Goal: Entertainment & Leisure: Consume media (video, audio)

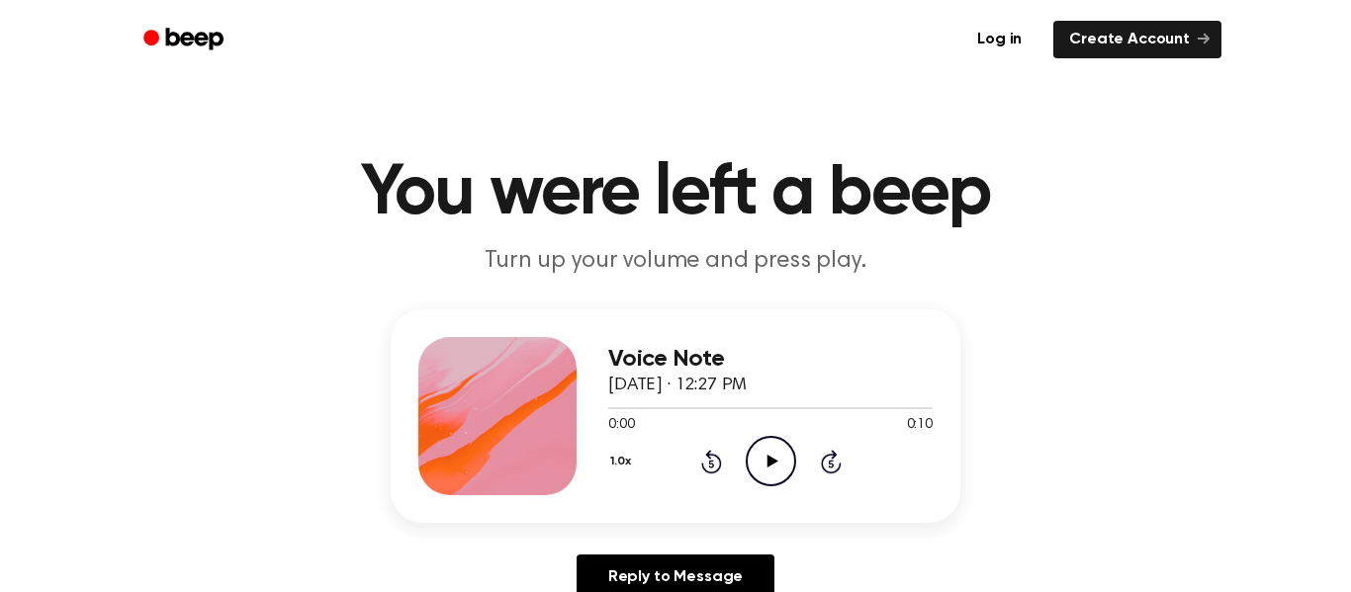
click at [740, 448] on div "1.0x Rewind 5 seconds Play Audio Skip 5 seconds" at bounding box center [770, 461] width 324 height 50
click at [764, 461] on icon "Play Audio" at bounding box center [771, 461] width 50 height 50
click at [769, 459] on icon at bounding box center [771, 461] width 11 height 13
click at [762, 471] on icon "Play Audio" at bounding box center [771, 461] width 50 height 50
click at [759, 443] on icon "Play Audio" at bounding box center [771, 461] width 50 height 50
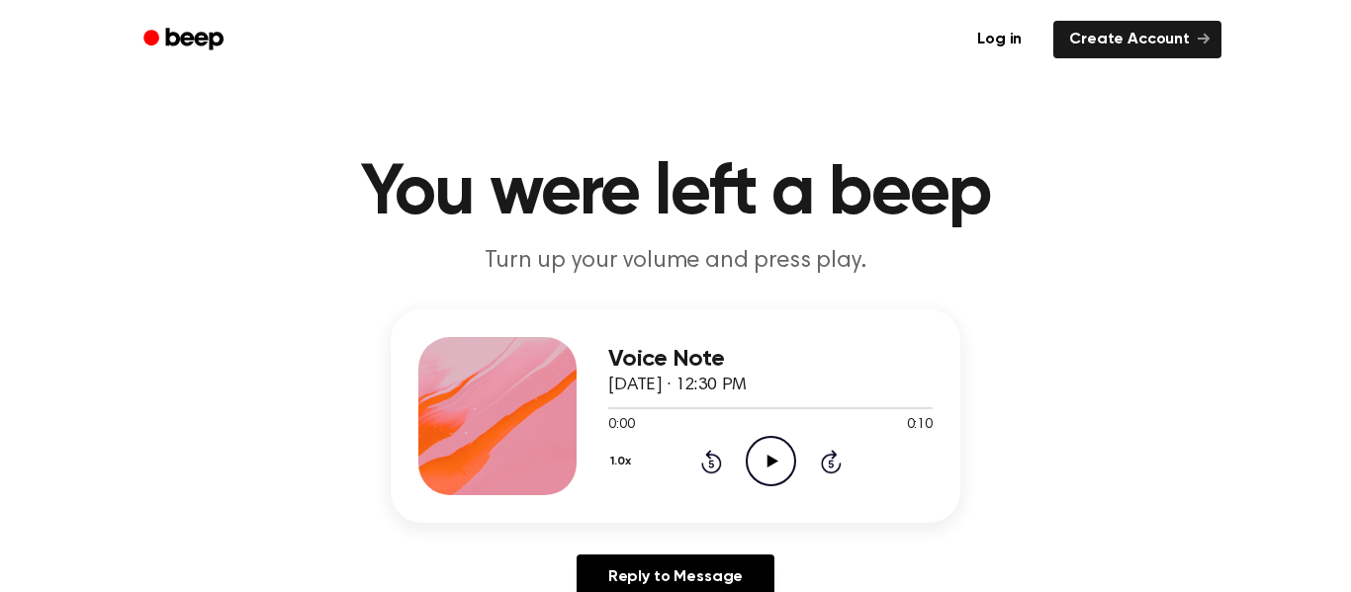
click at [782, 447] on icon "Play Audio" at bounding box center [771, 461] width 50 height 50
click at [771, 475] on icon "Play Audio" at bounding box center [771, 461] width 50 height 50
click at [770, 468] on icon "Play Audio" at bounding box center [771, 461] width 50 height 50
click at [771, 452] on icon "Play Audio" at bounding box center [771, 461] width 50 height 50
click at [794, 462] on circle at bounding box center [771, 461] width 48 height 48
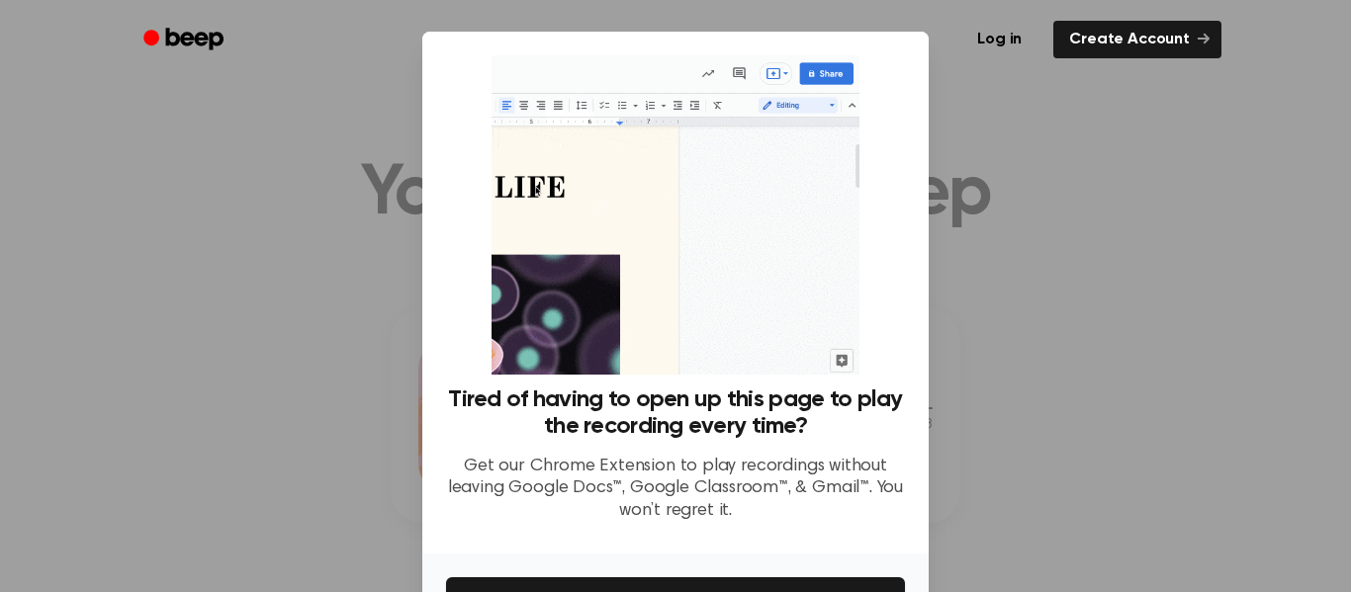
scroll to position [128, 0]
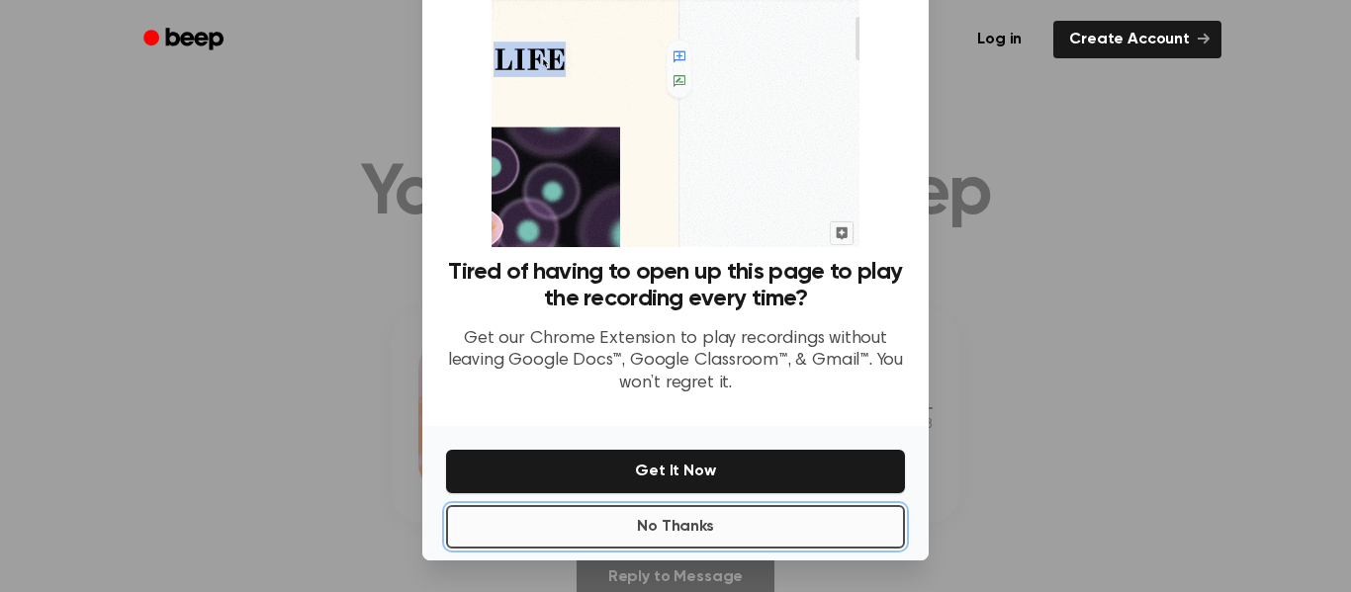
click at [795, 532] on button "No Thanks" at bounding box center [675, 527] width 459 height 44
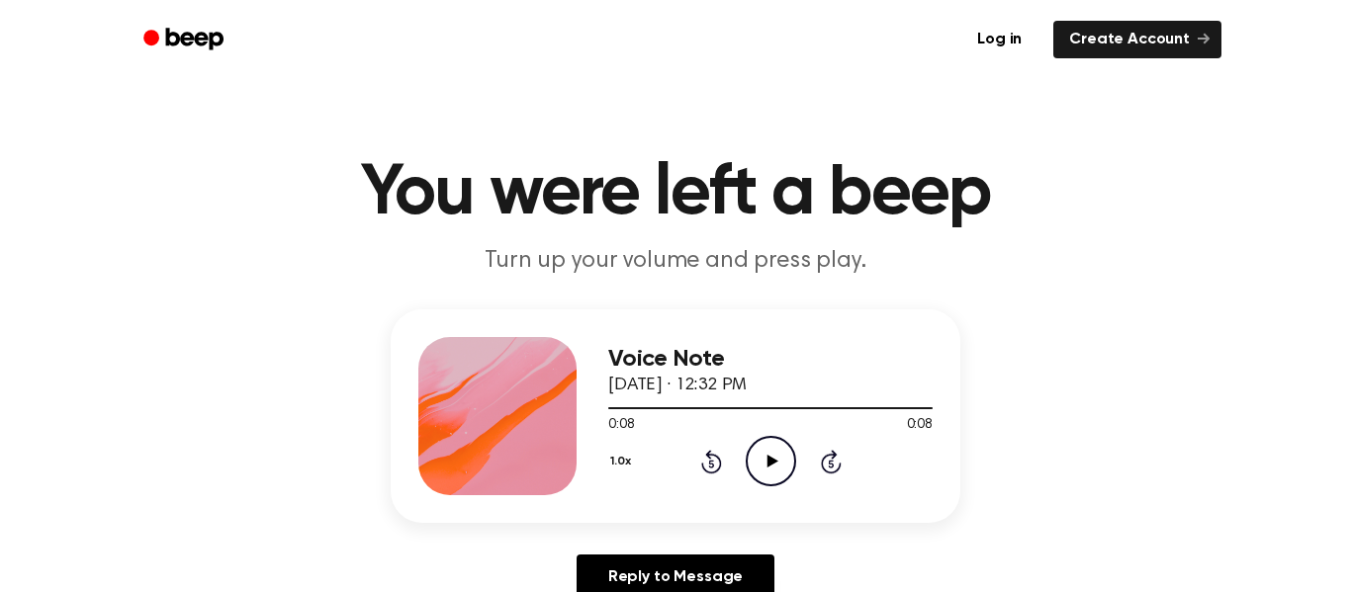
click at [782, 469] on icon "Play Audio" at bounding box center [771, 461] width 50 height 50
click at [762, 474] on icon "Play Audio" at bounding box center [771, 461] width 50 height 50
click at [766, 464] on icon at bounding box center [771, 461] width 11 height 13
click at [768, 481] on icon "Play Audio" at bounding box center [771, 461] width 50 height 50
click at [762, 450] on icon "Play Audio" at bounding box center [771, 461] width 50 height 50
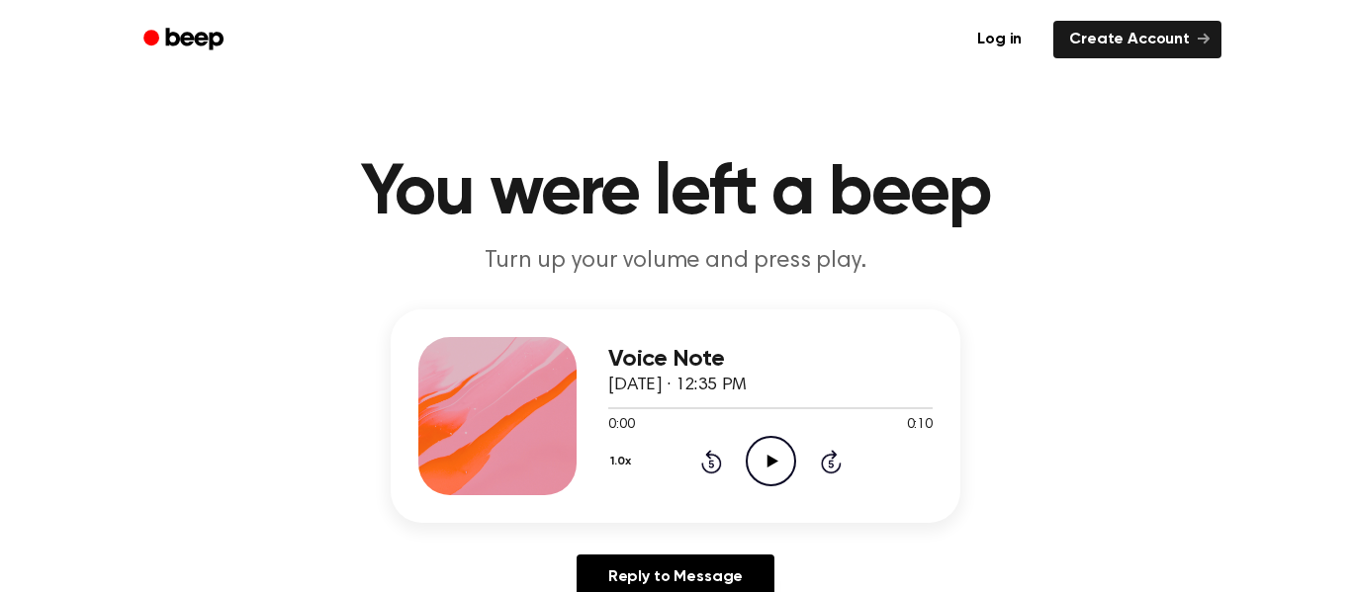
click at [774, 445] on icon "Play Audio" at bounding box center [771, 461] width 50 height 50
click at [767, 480] on icon "Play Audio" at bounding box center [771, 461] width 50 height 50
click at [784, 434] on div "0:00 0:11" at bounding box center [770, 425] width 324 height 21
click at [774, 450] on icon "Play Audio" at bounding box center [771, 461] width 50 height 50
click at [769, 469] on icon "Play Audio" at bounding box center [771, 461] width 50 height 50
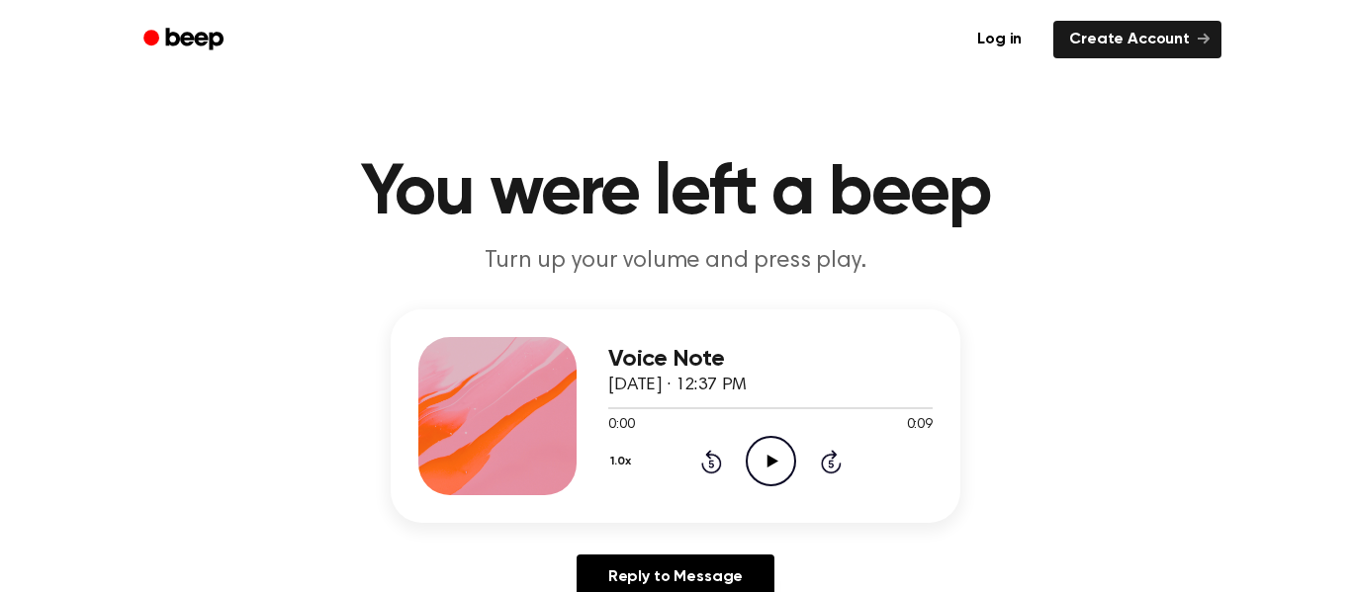
click at [775, 441] on icon "Play Audio" at bounding box center [771, 461] width 50 height 50
click at [774, 440] on icon "Play Audio" at bounding box center [771, 461] width 50 height 50
click at [763, 469] on icon "Play Audio" at bounding box center [771, 461] width 50 height 50
